Goal: Complete application form

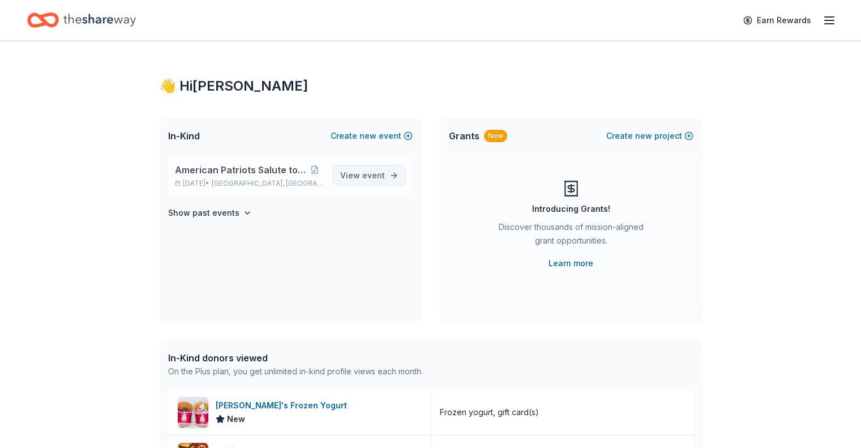
click at [373, 177] on span "event" at bounding box center [373, 175] width 23 height 10
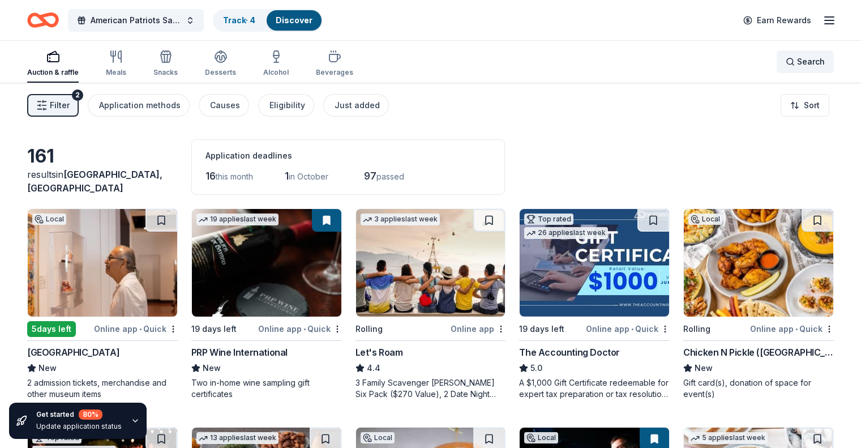
click at [797, 62] on span "Search" at bounding box center [811, 62] width 28 height 14
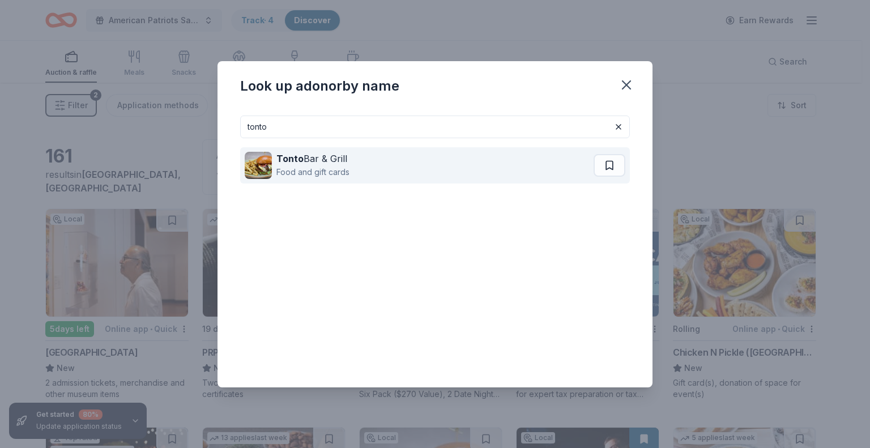
type input "tonto"
click at [328, 160] on div "Tonto Bar & Grill" at bounding box center [312, 159] width 73 height 14
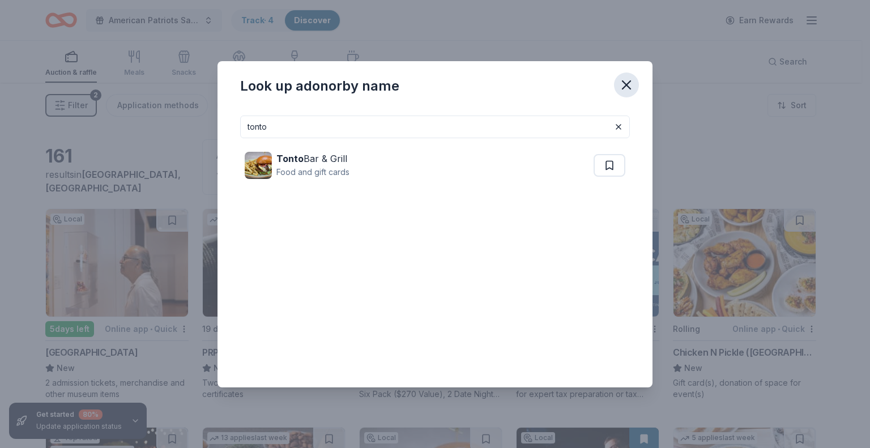
click at [628, 84] on icon "button" at bounding box center [626, 85] width 16 height 16
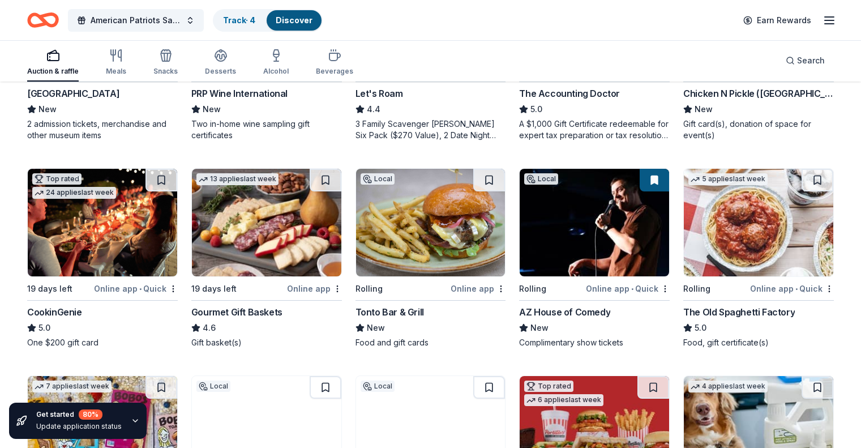
scroll to position [283, 0]
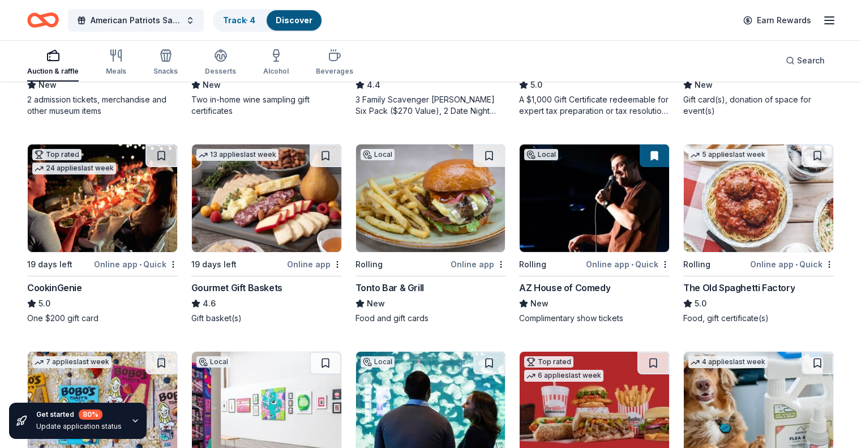
click at [133, 191] on img at bounding box center [102, 198] width 149 height 108
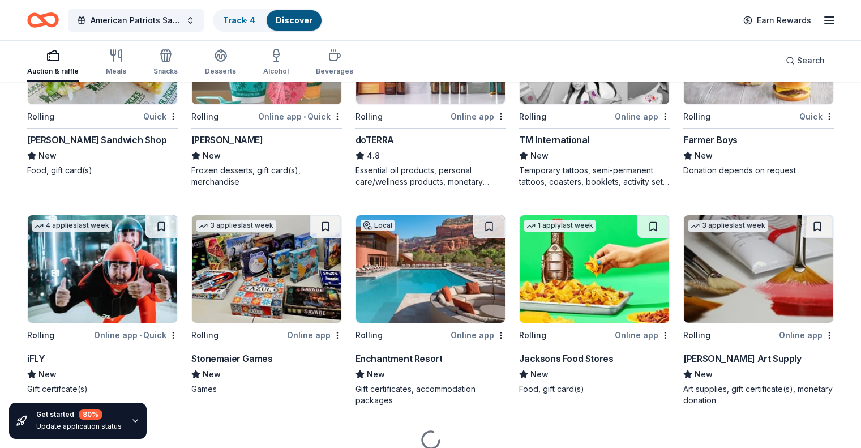
scroll to position [1987, 0]
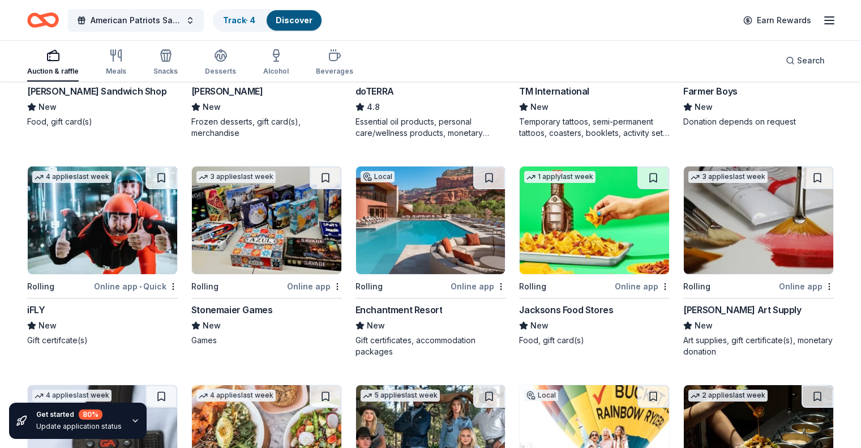
click at [132, 246] on img at bounding box center [102, 220] width 149 height 108
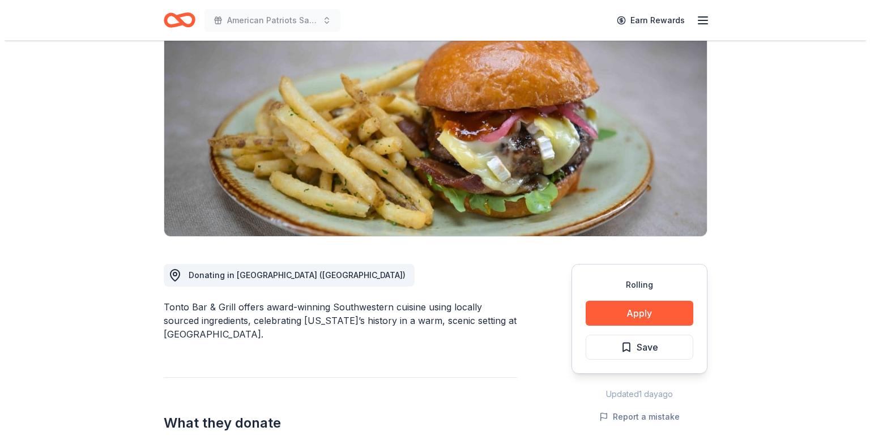
scroll to position [113, 0]
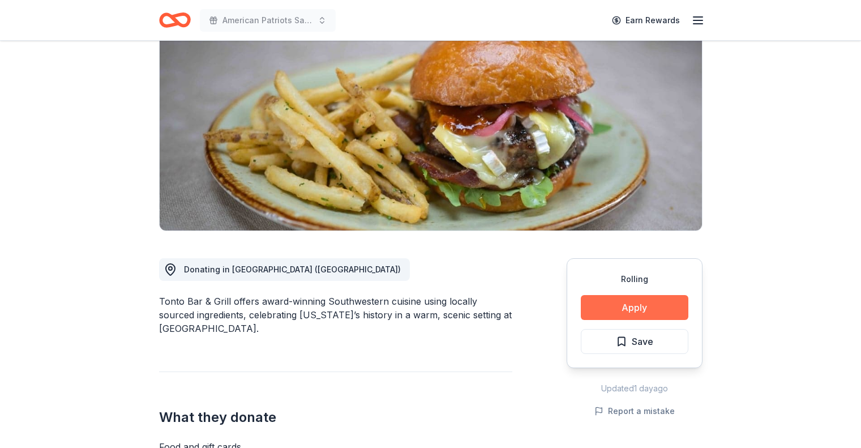
click at [643, 311] on button "Apply" at bounding box center [635, 307] width 108 height 25
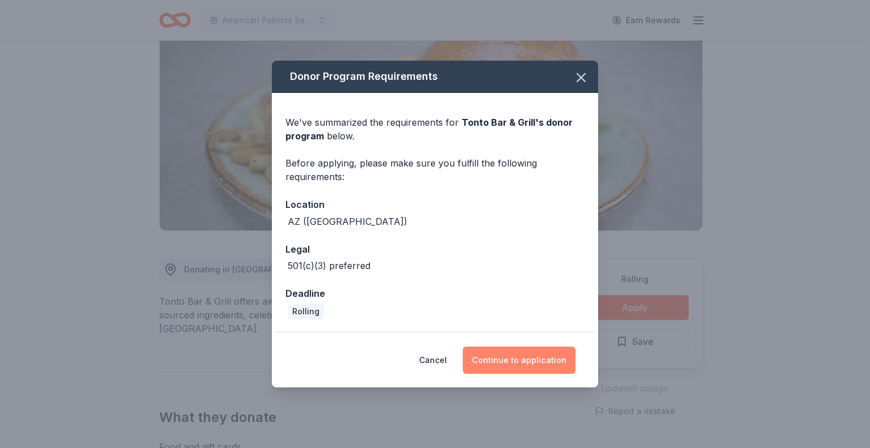
click at [525, 360] on button "Continue to application" at bounding box center [519, 360] width 113 height 27
